Goal: Task Accomplishment & Management: Manage account settings

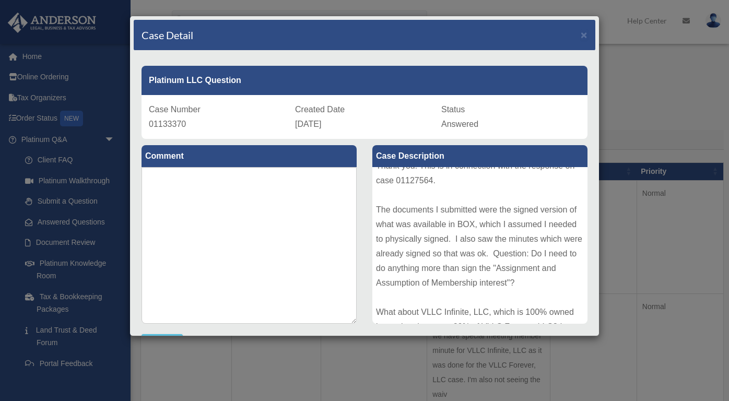
scroll to position [10, 0]
click at [406, 181] on div "Thank you. This is in connection with the response on case 01127564. The docume…" at bounding box center [479, 245] width 215 height 157
copy div "01127564"
click at [582, 31] on span "×" at bounding box center [584, 35] width 7 height 12
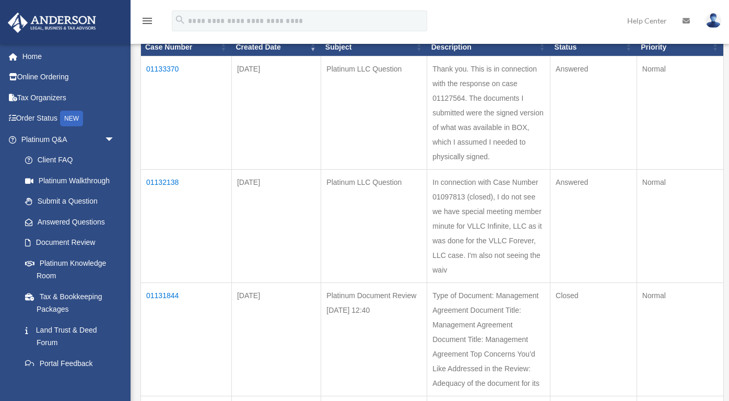
scroll to position [154, 0]
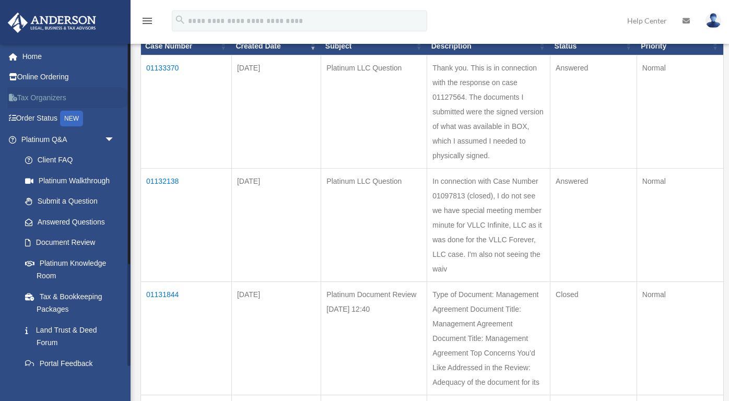
click at [51, 97] on link "Tax Organizers" at bounding box center [68, 97] width 123 height 21
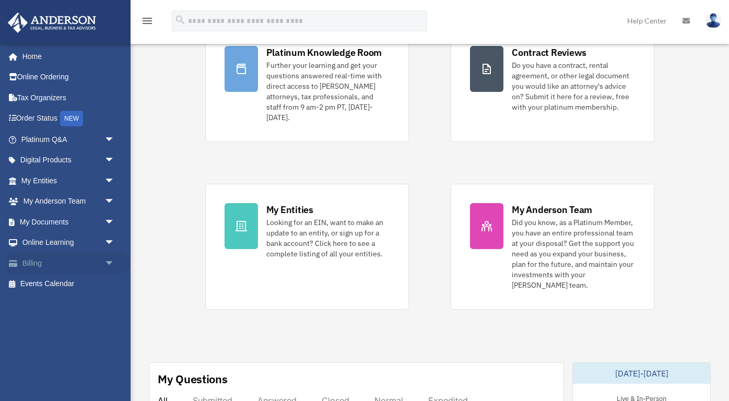
scroll to position [114, 0]
click at [54, 218] on link "My Documents arrow_drop_down" at bounding box center [68, 222] width 123 height 21
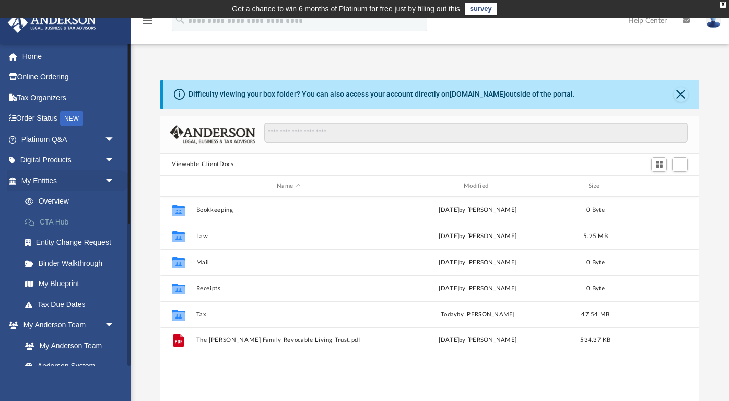
scroll to position [238, 539]
click at [80, 136] on link "Platinum Q&A arrow_drop_down" at bounding box center [68, 139] width 123 height 21
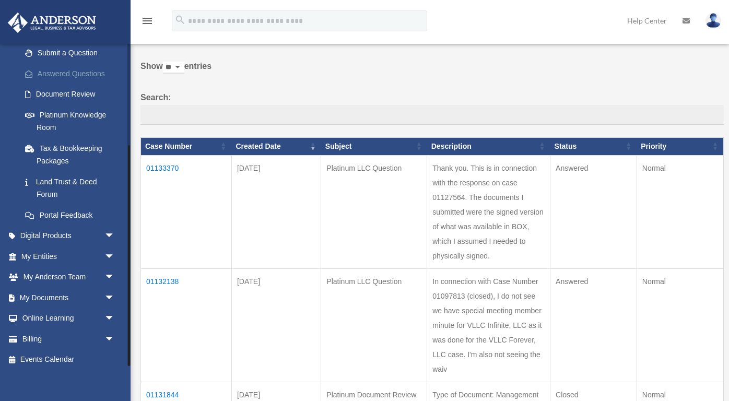
scroll to position [65, 0]
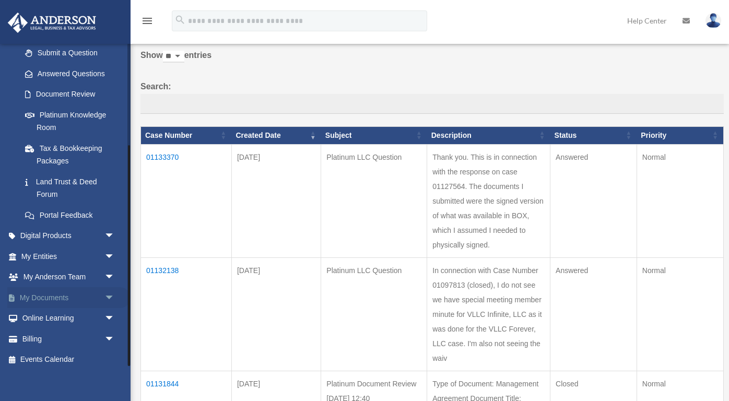
click at [72, 290] on link "My Documents arrow_drop_down" at bounding box center [68, 297] width 123 height 21
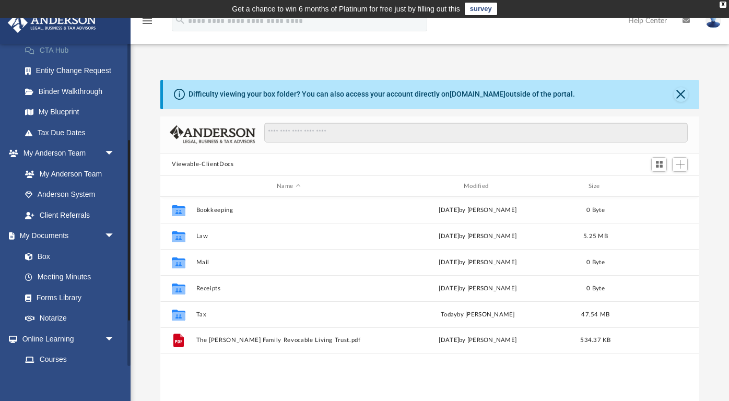
scroll to position [173, 0]
click at [44, 255] on link "Box" at bounding box center [73, 255] width 116 height 21
click at [45, 248] on link "Box" at bounding box center [73, 255] width 116 height 21
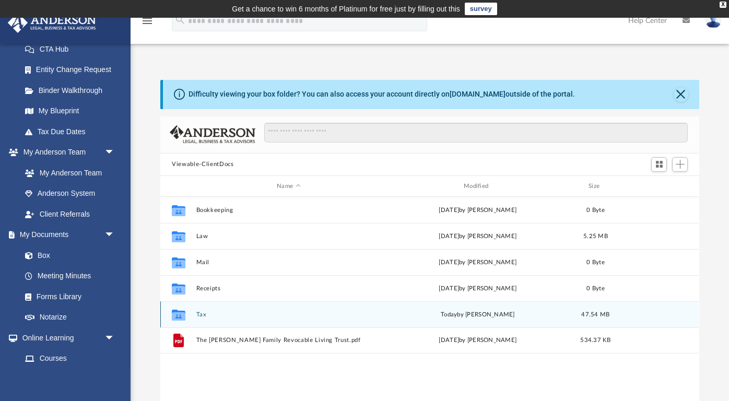
click at [200, 312] on button "Tax" at bounding box center [288, 314] width 185 height 7
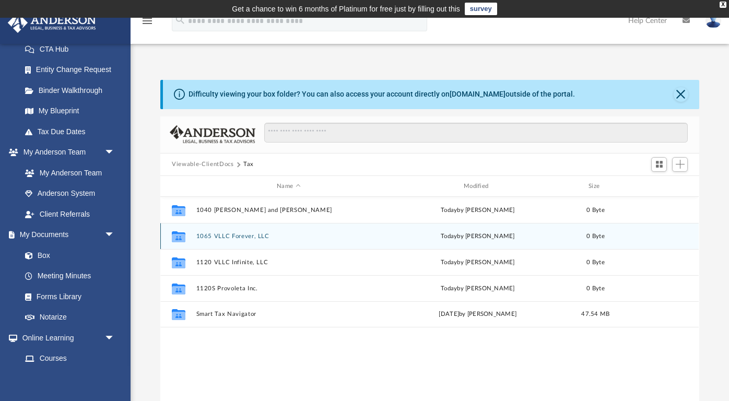
click at [255, 239] on button "1065 VLLC Forever, LLC" at bounding box center [288, 236] width 185 height 7
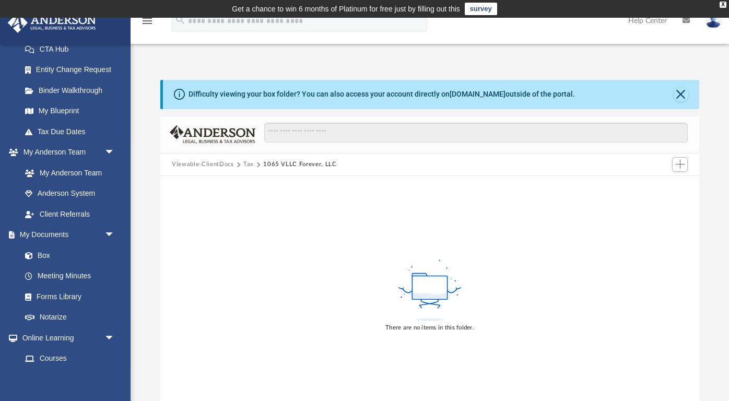
click at [245, 162] on button "Tax" at bounding box center [248, 164] width 10 height 9
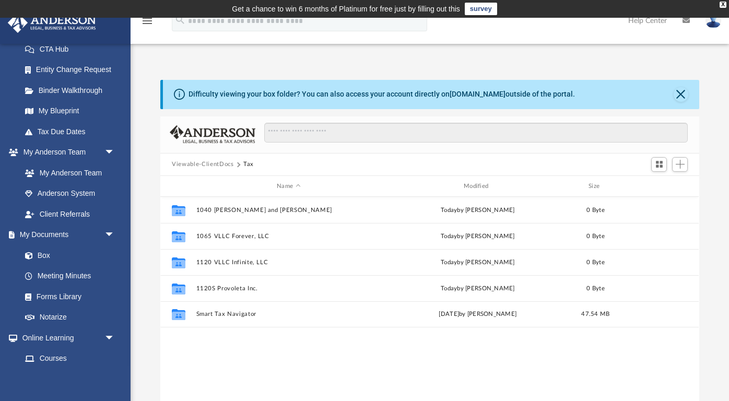
scroll to position [238, 539]
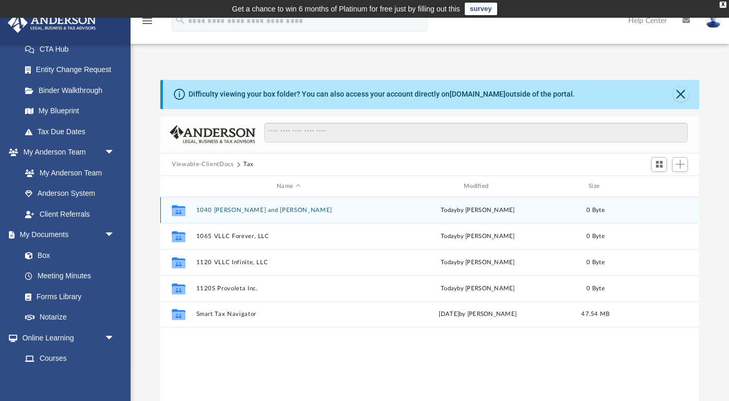
click at [283, 211] on button "1040 [PERSON_NAME] and [PERSON_NAME]" at bounding box center [288, 210] width 185 height 7
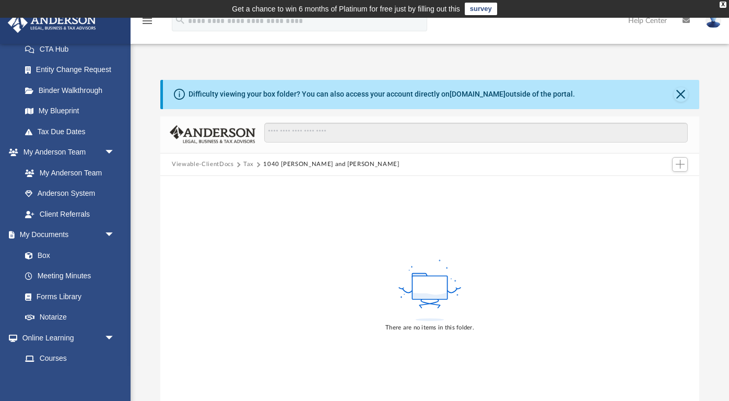
click at [251, 165] on button "Tax" at bounding box center [248, 164] width 10 height 9
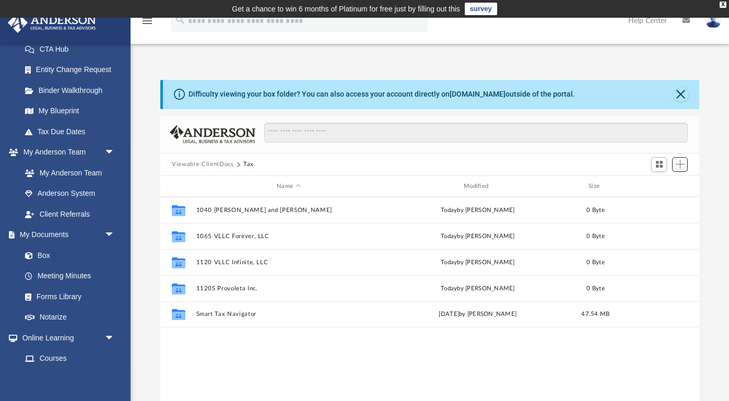
click at [677, 159] on button "Add" at bounding box center [680, 164] width 16 height 15
click at [663, 184] on li "Upload" at bounding box center [665, 185] width 33 height 11
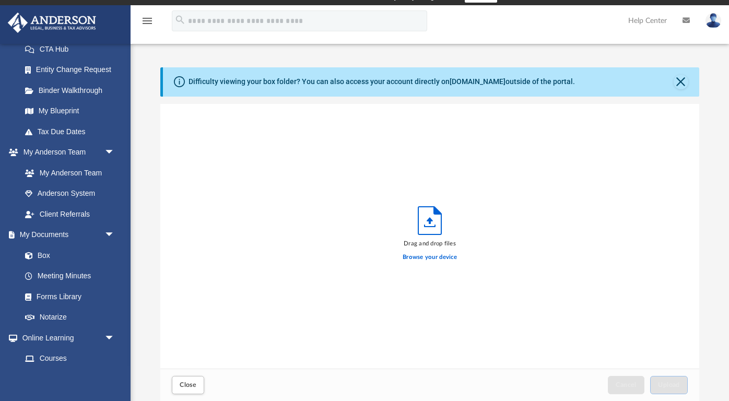
scroll to position [265, 539]
click at [425, 256] on label "Browse your device" at bounding box center [430, 257] width 54 height 9
click at [0, 0] on input "Browse your device" at bounding box center [0, 0] width 0 height 0
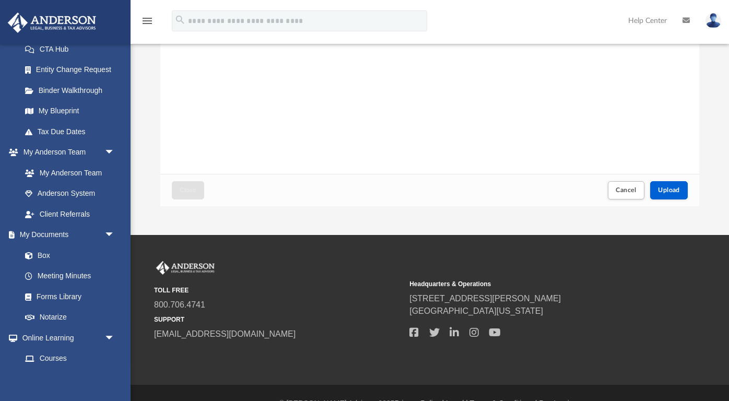
scroll to position [203, 0]
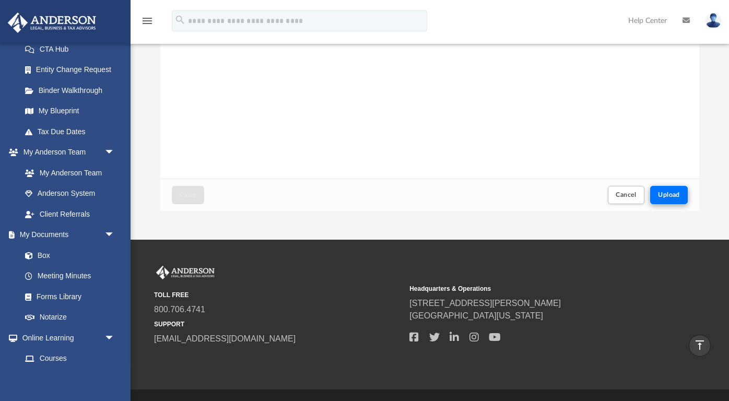
click at [679, 197] on span "Upload" at bounding box center [669, 195] width 22 height 6
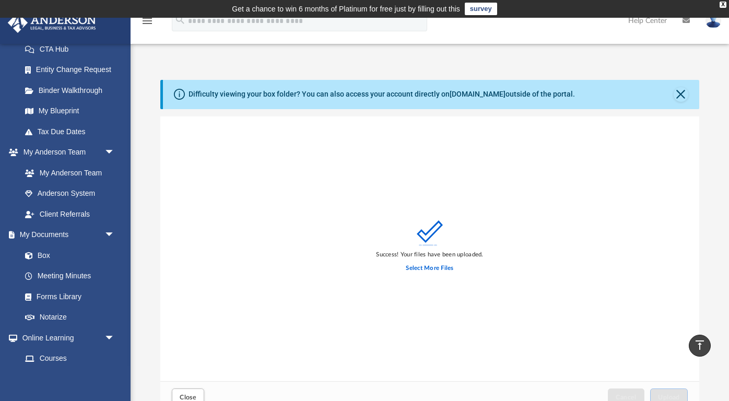
scroll to position [0, 0]
click at [681, 92] on button "Close" at bounding box center [681, 94] width 15 height 15
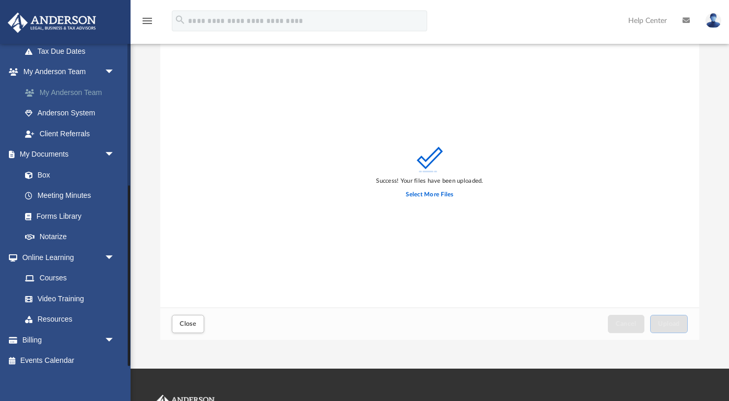
scroll to position [40, 0]
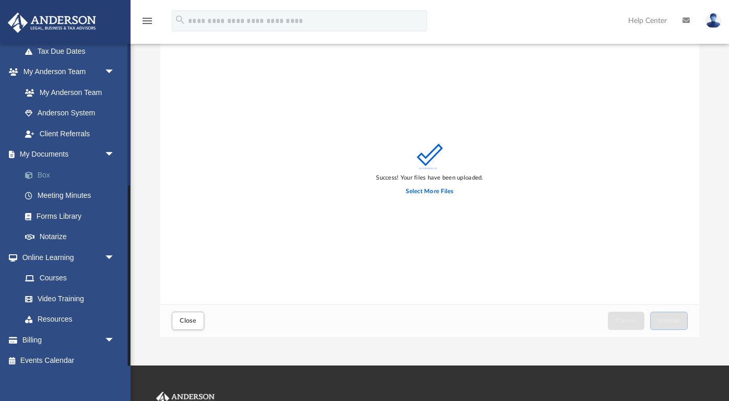
click at [66, 174] on link "Box" at bounding box center [73, 175] width 116 height 21
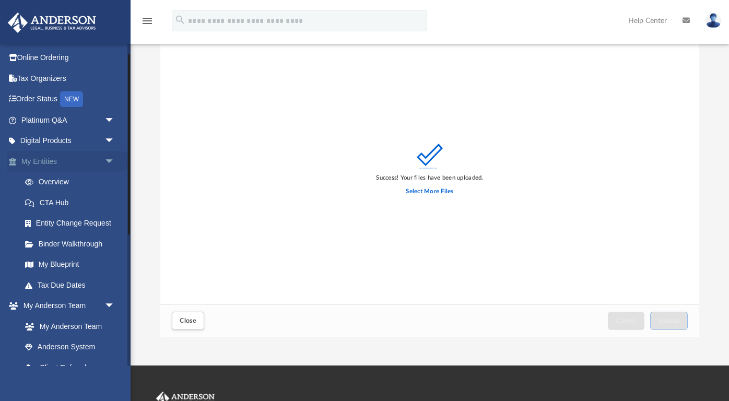
scroll to position [0, 0]
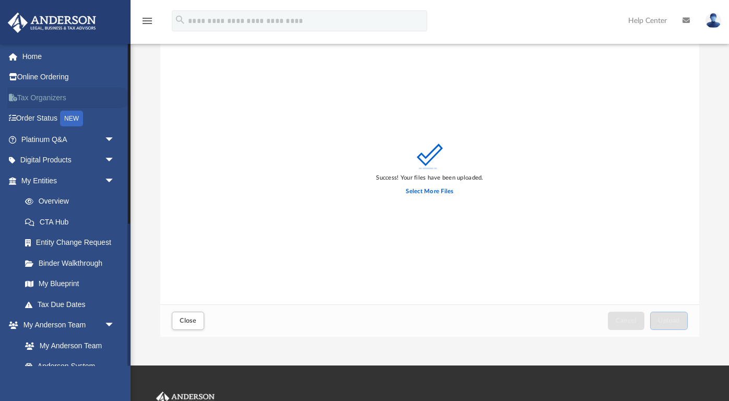
click at [49, 99] on link "Tax Organizers" at bounding box center [68, 97] width 123 height 21
